Goal: Check status: Check status

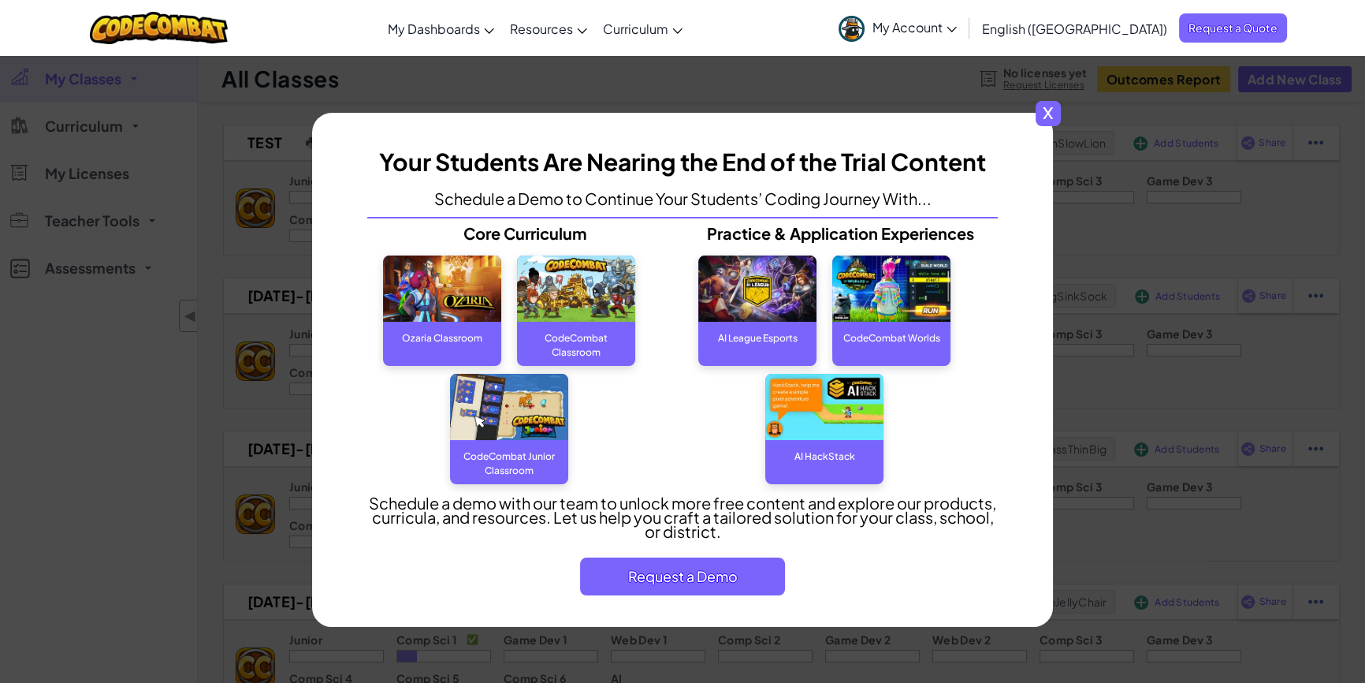
click at [1044, 110] on span "x" at bounding box center [1048, 113] width 25 height 25
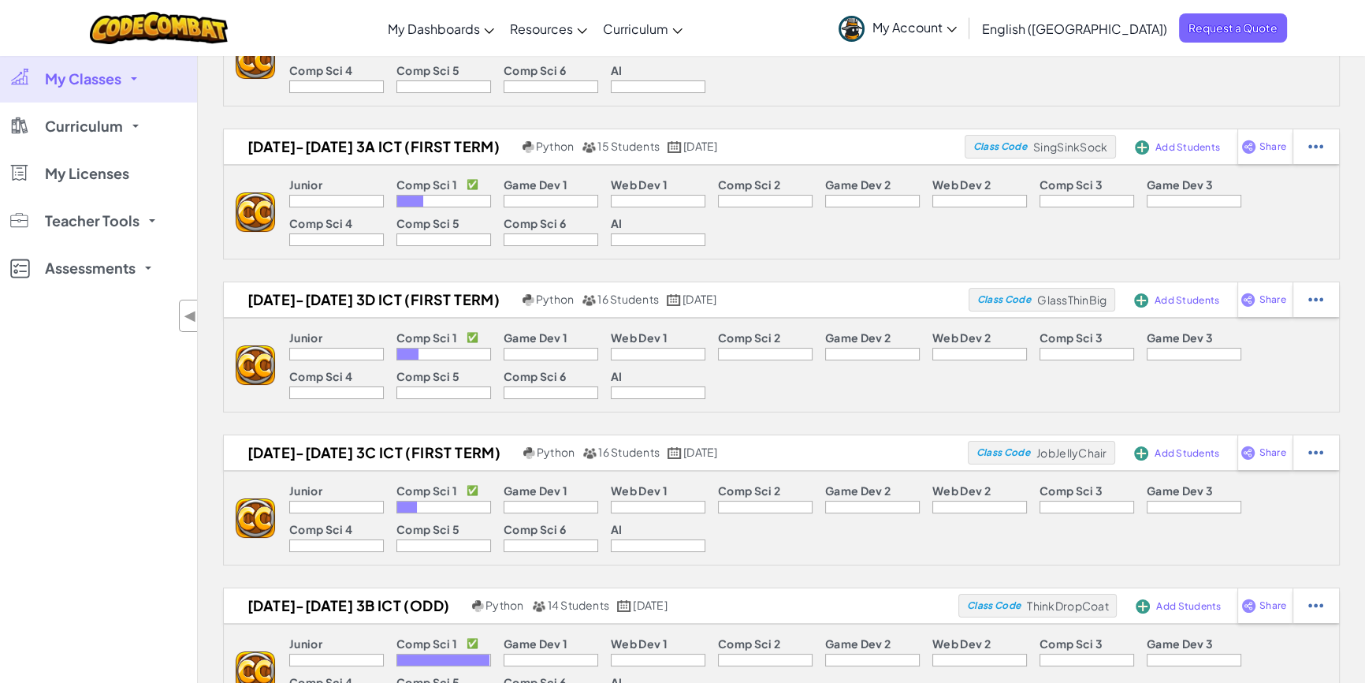
scroll to position [143, 0]
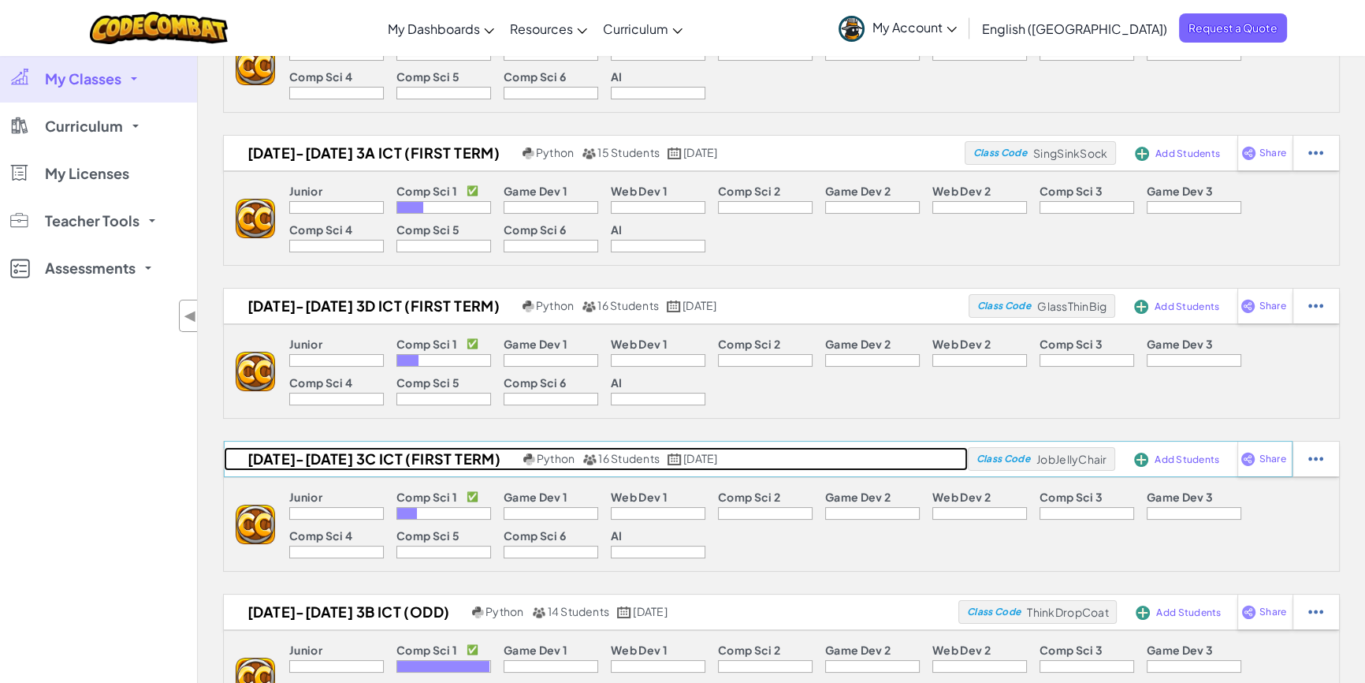
click at [443, 465] on h2 "[DATE]-[DATE] 3C ICT (First Term)" at bounding box center [372, 459] width 296 height 24
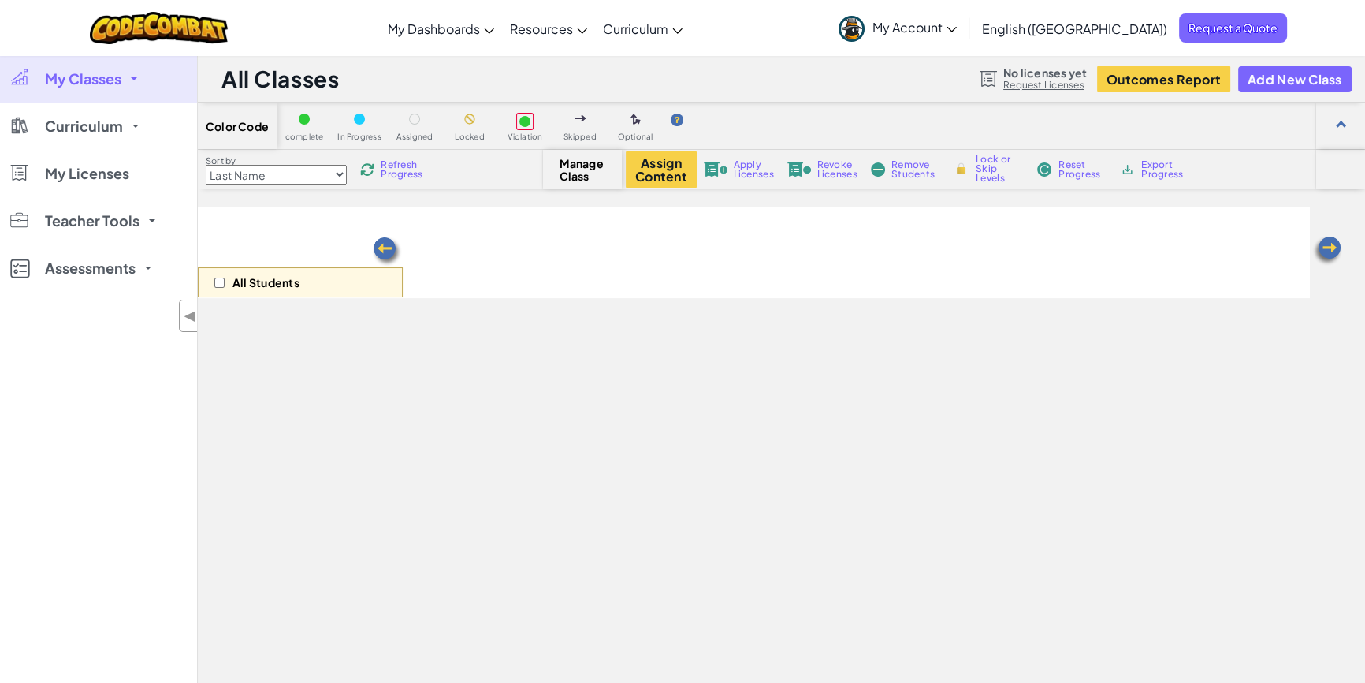
select select "560f1a9f22961295f9427742"
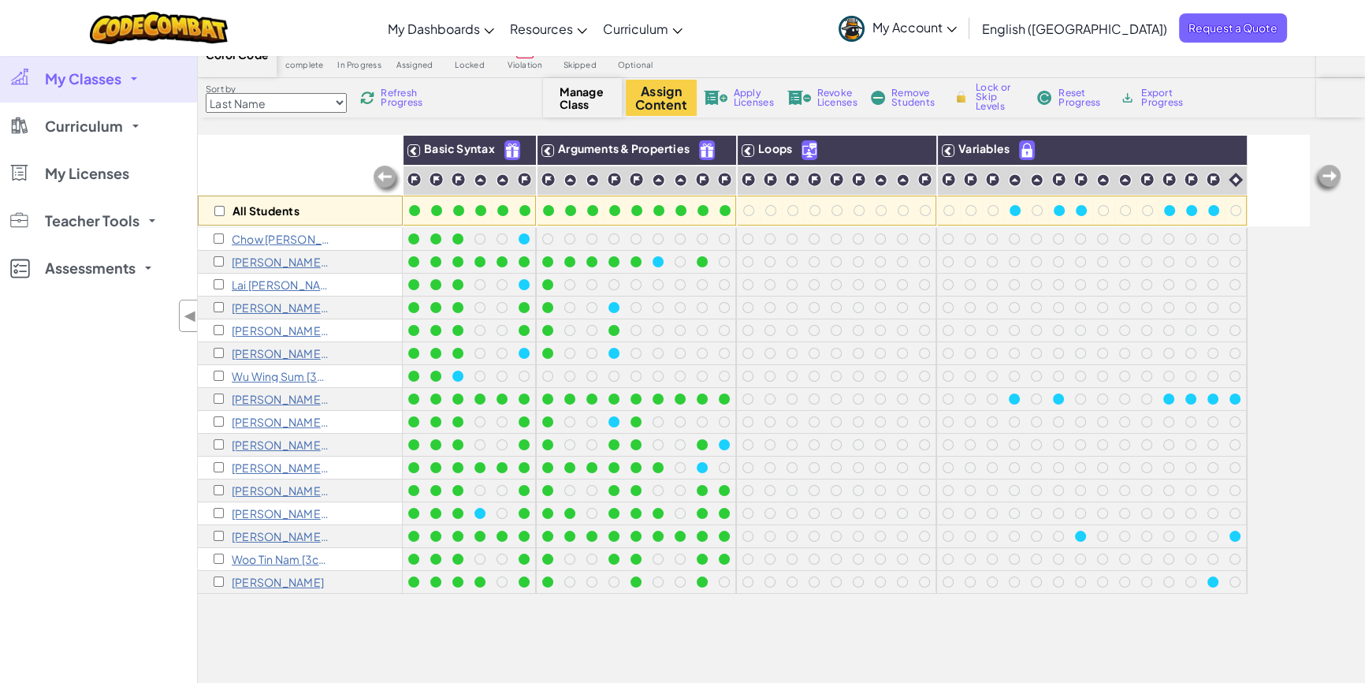
scroll to position [71, 0]
click at [314, 158] on div "All Students" at bounding box center [300, 181] width 205 height 91
click at [243, 164] on div "All Students" at bounding box center [300, 181] width 205 height 91
